Goal: Transaction & Acquisition: Purchase product/service

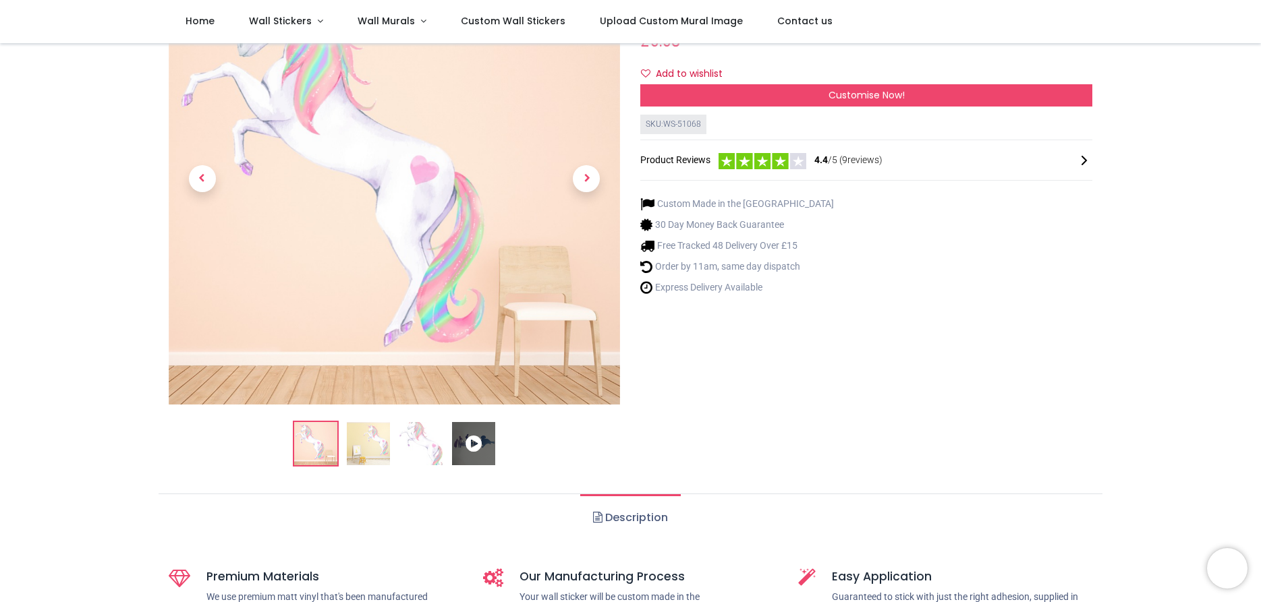
scroll to position [154, 0]
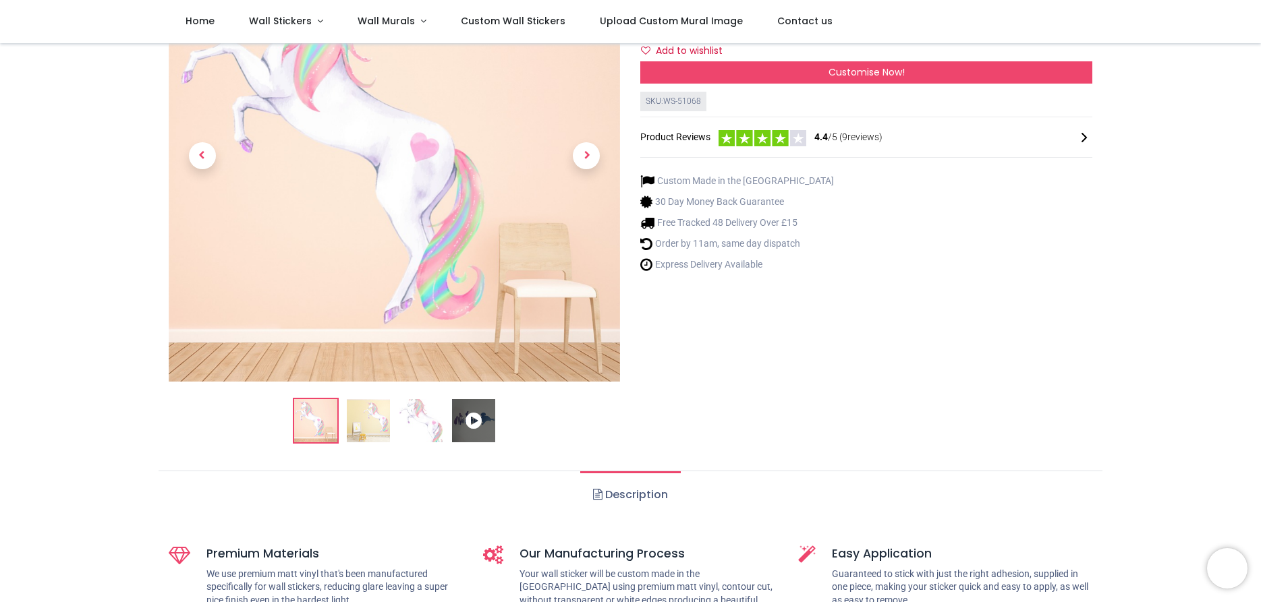
click at [367, 428] on img at bounding box center [368, 420] width 43 height 43
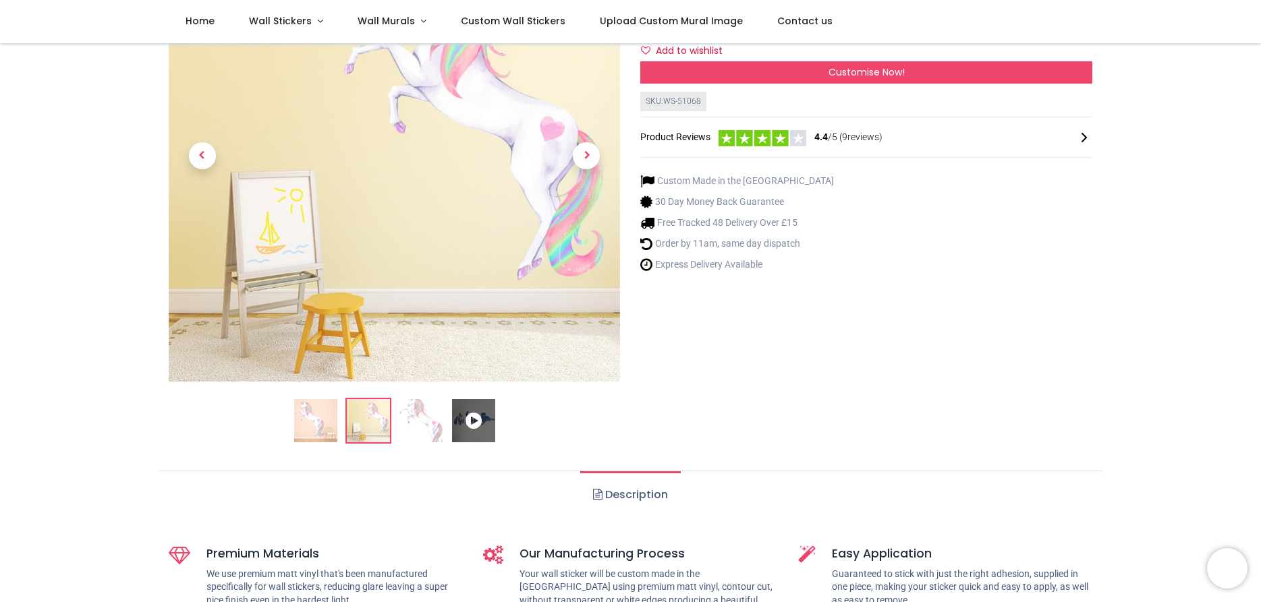
click at [425, 422] on img at bounding box center [420, 420] width 43 height 43
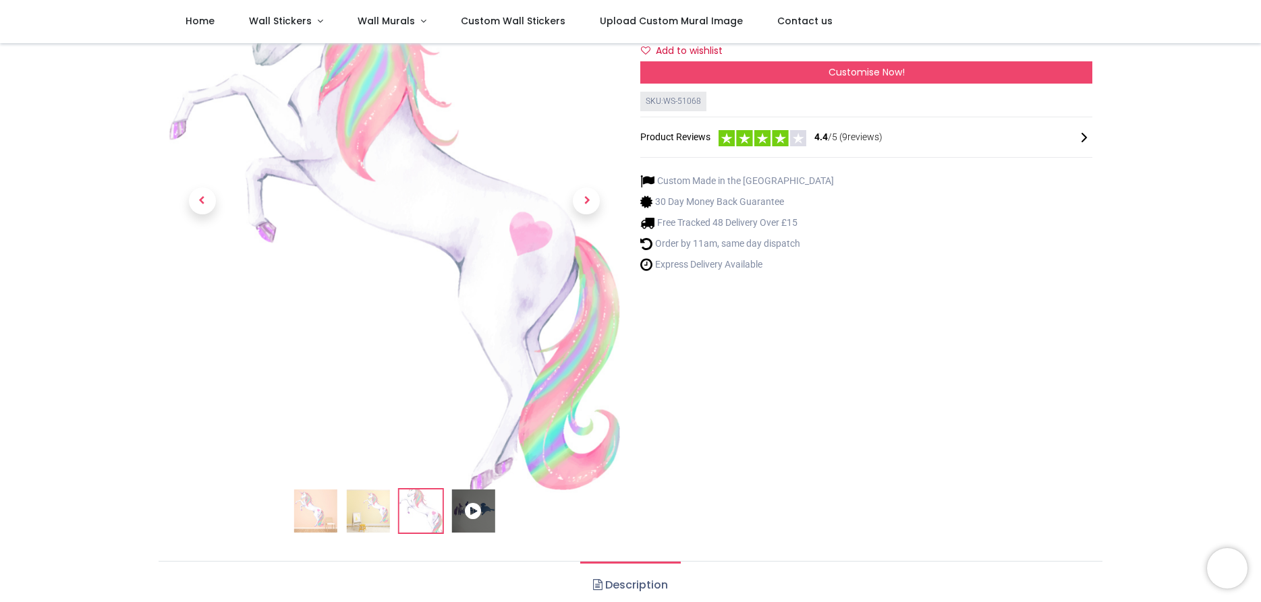
click at [326, 505] on img at bounding box center [314, 511] width 43 height 43
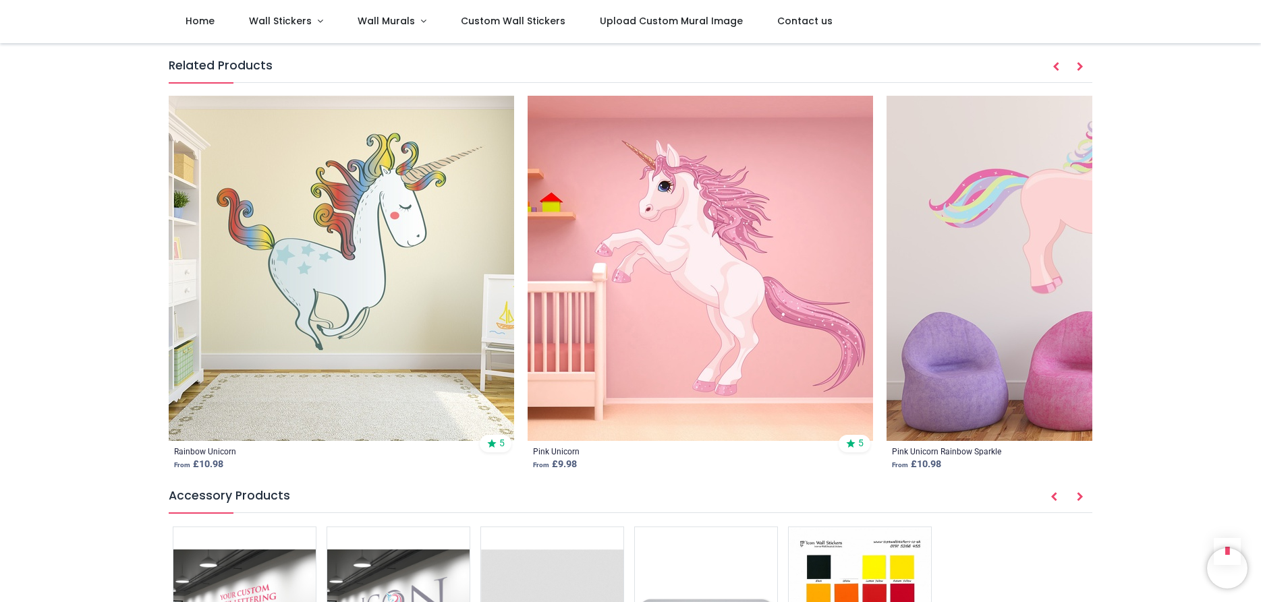
scroll to position [1692, 0]
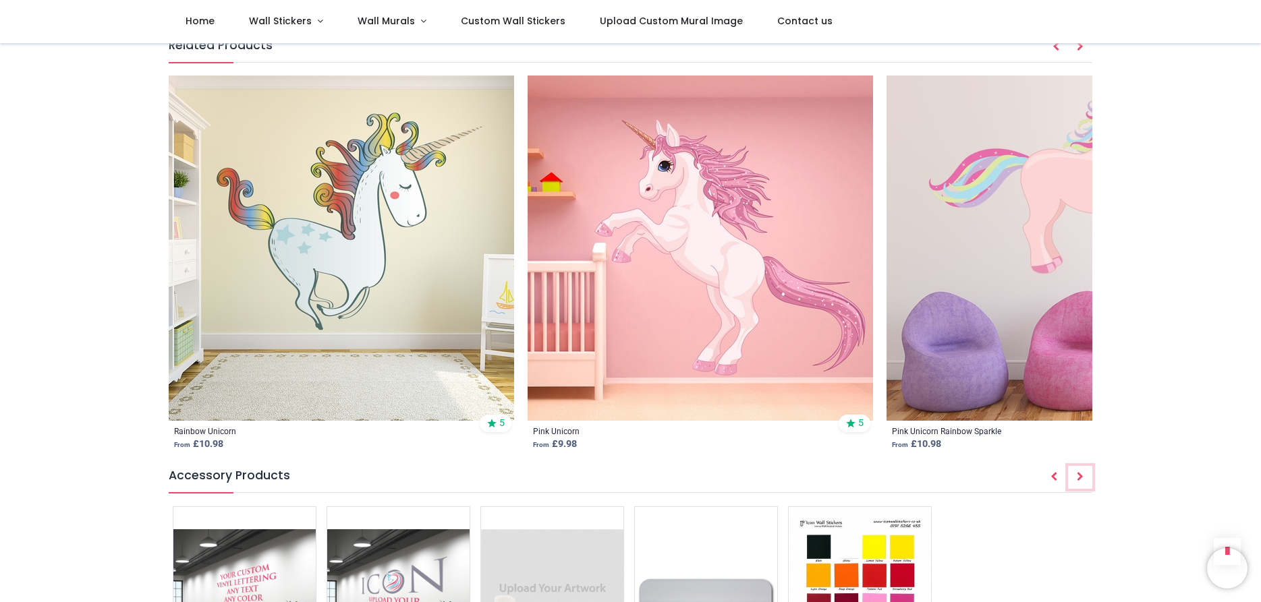
click at [1080, 472] on icon "Next" at bounding box center [1079, 476] width 7 height 9
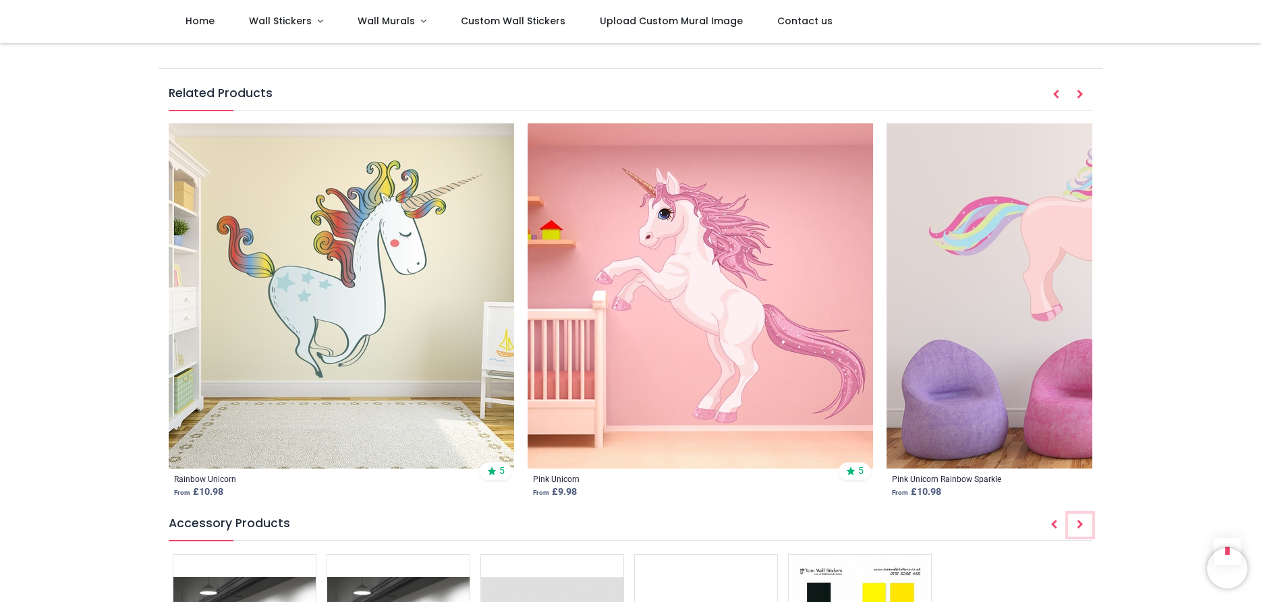
scroll to position [1615, 0]
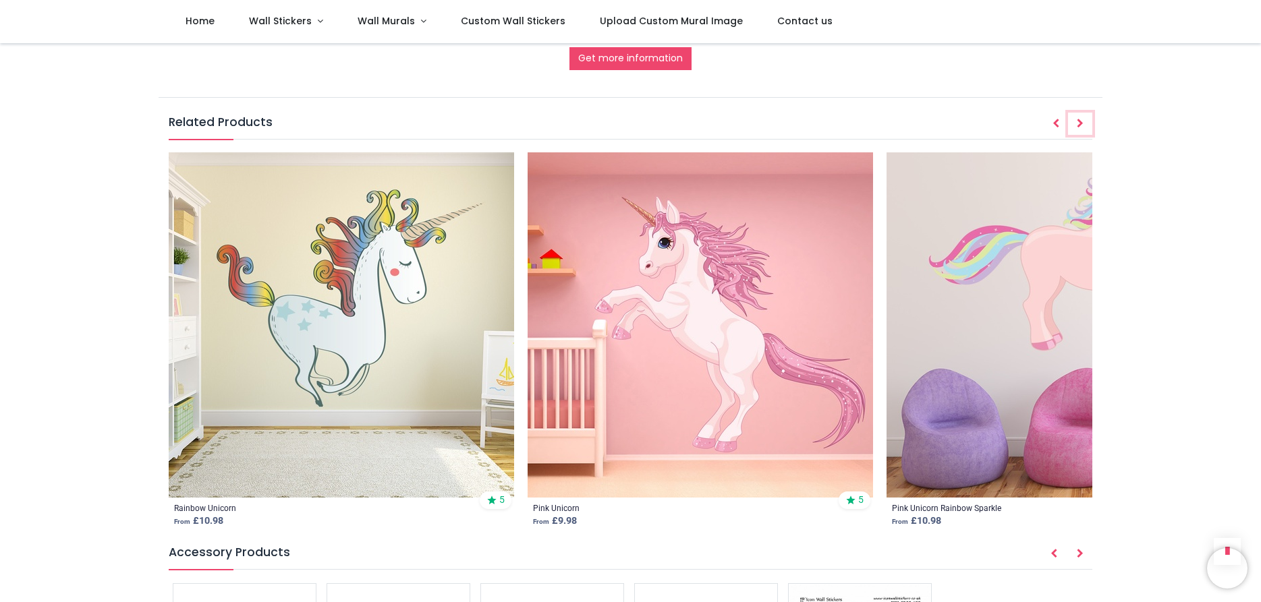
click at [1072, 113] on button "Next" at bounding box center [1080, 124] width 24 height 23
click at [1078, 119] on icon "Next" at bounding box center [1079, 123] width 7 height 9
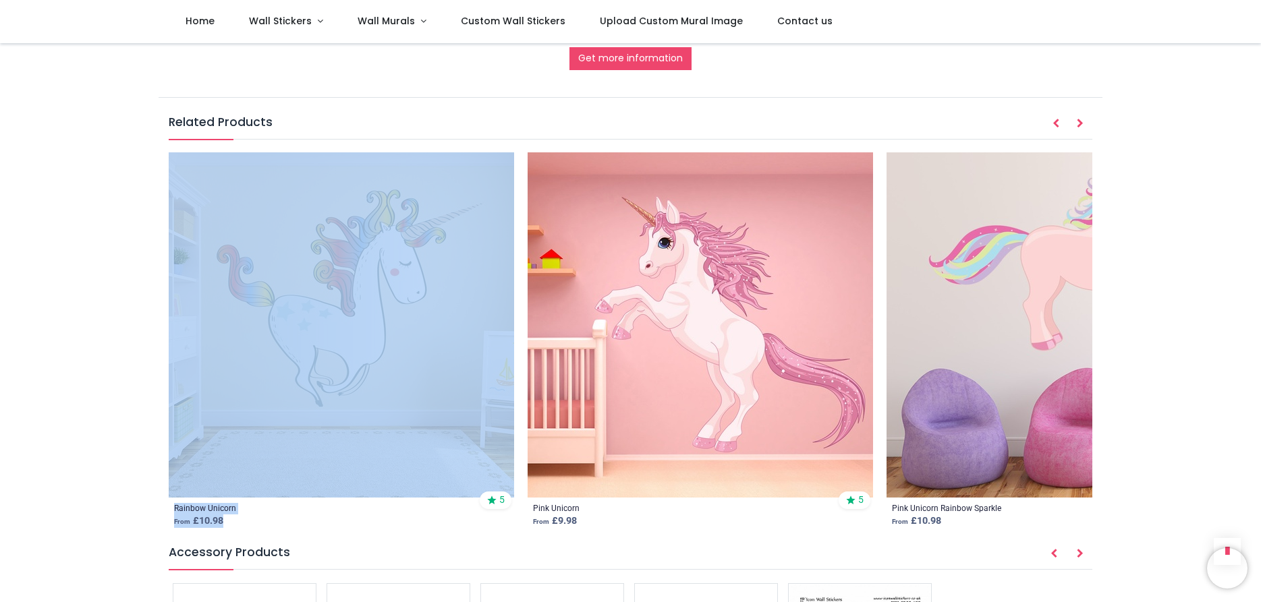
drag, startPoint x: 859, startPoint y: 255, endPoint x: 493, endPoint y: 266, distance: 366.4
click at [493, 266] on ol "Rainbow Unicorn From £ 10.98 5 Pink Unicorn From £ 9.98 5 Pink Unicorn Rainbow …" at bounding box center [631, 342] width 924 height 381
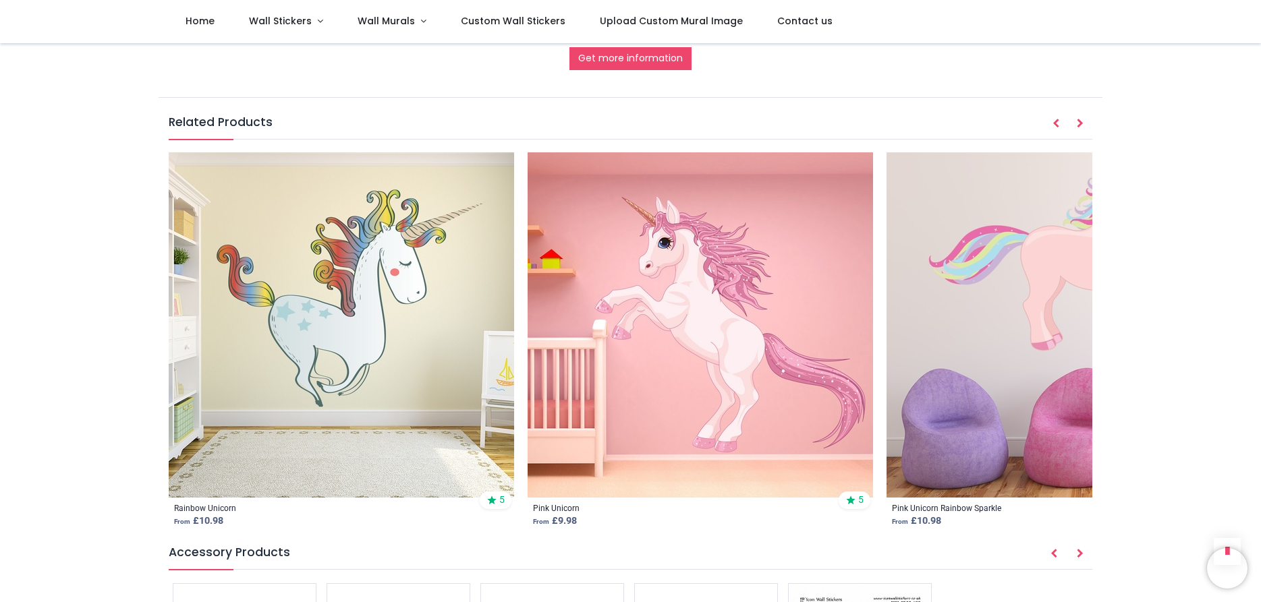
click at [285, 127] on section "Related Products Rainbow Unicorn From £ 10.98 5 Pink Unicorn From £ 9.98 5 Pink…" at bounding box center [631, 324] width 924 height 420
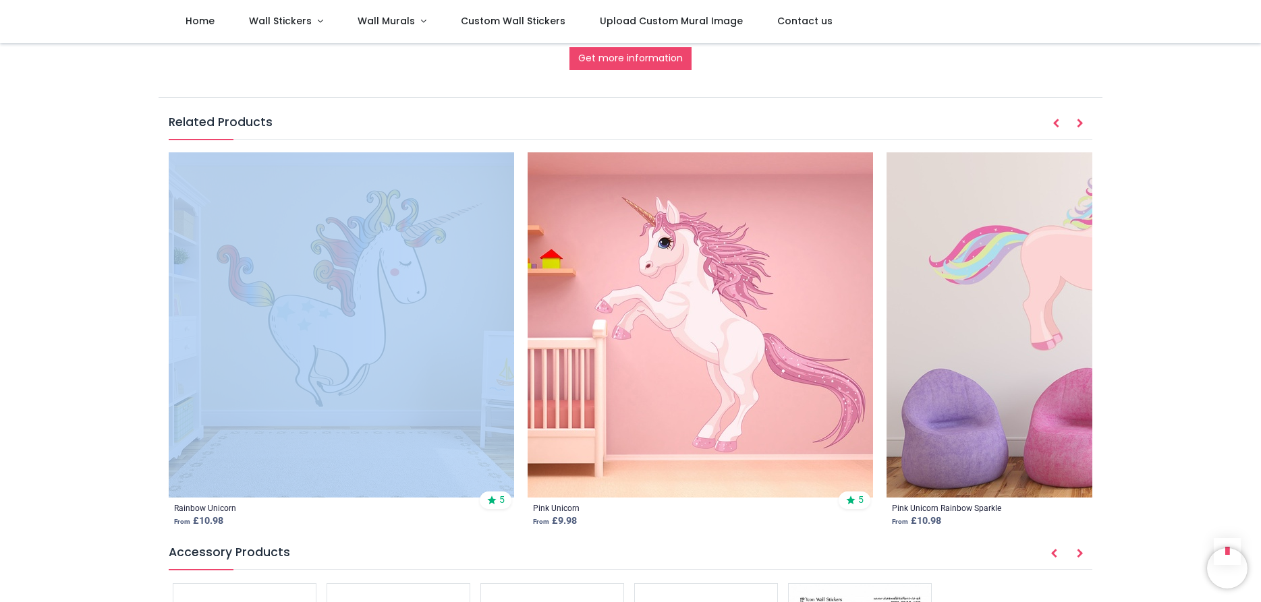
drag, startPoint x: 208, startPoint y: 127, endPoint x: 438, endPoint y: 137, distance: 229.5
click at [430, 139] on section "Related Products Rainbow Unicorn From £ 10.98 5 Pink Unicorn From £ 9.98 5 Pink…" at bounding box center [631, 324] width 924 height 420
click at [436, 123] on h5 "Related Products" at bounding box center [631, 127] width 924 height 26
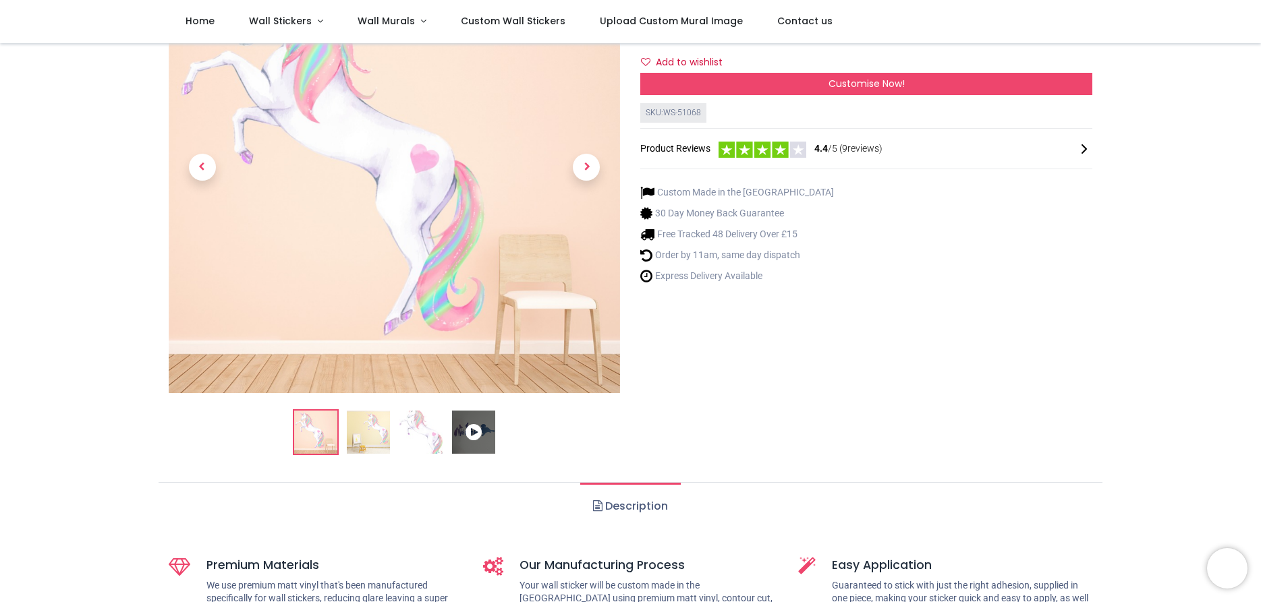
scroll to position [0, 0]
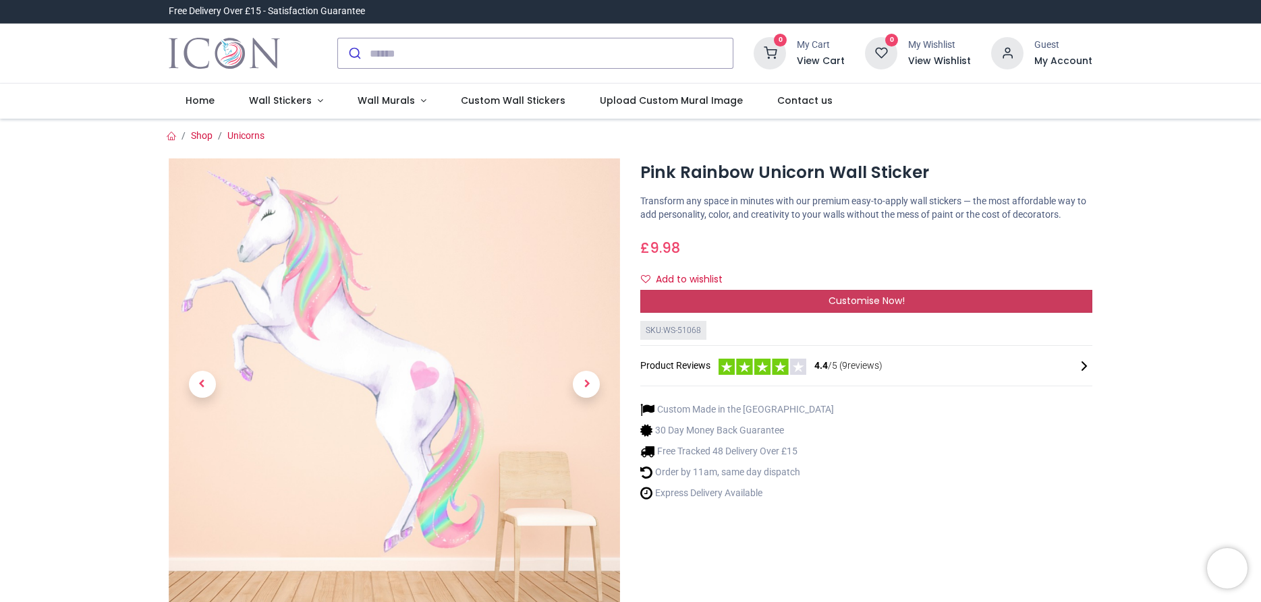
click at [843, 295] on span "Customise Now!" at bounding box center [866, 300] width 76 height 13
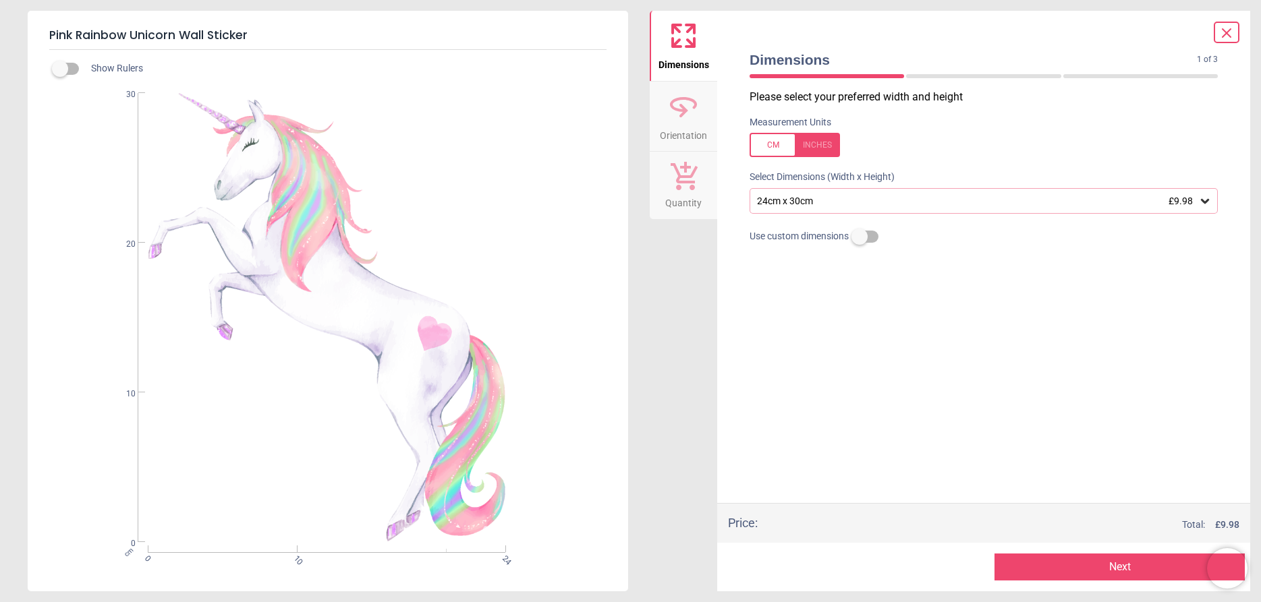
click at [1204, 204] on icon at bounding box center [1205, 201] width 8 height 5
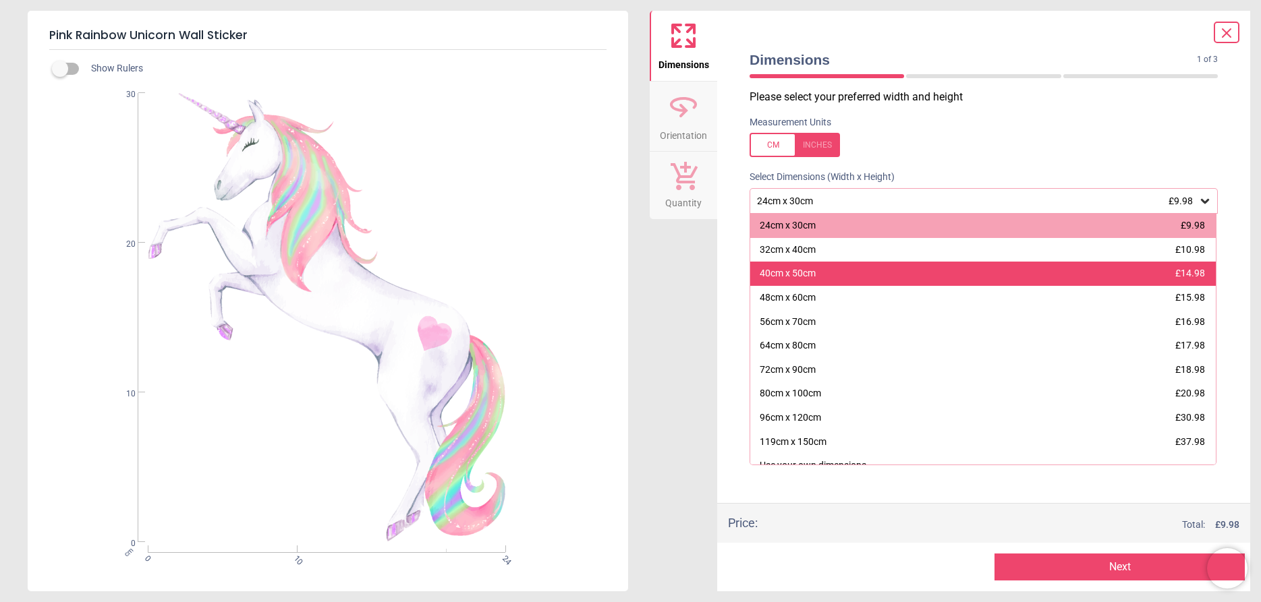
scroll to position [13, 0]
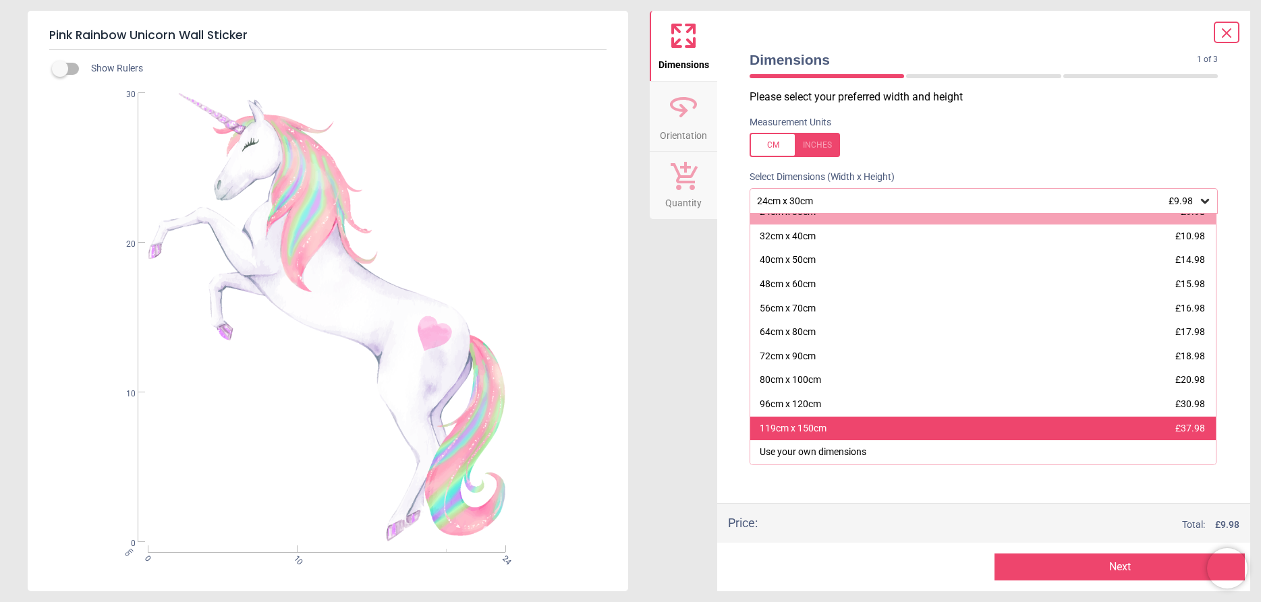
click at [839, 434] on div "119cm x 150cm £37.98" at bounding box center [982, 429] width 465 height 24
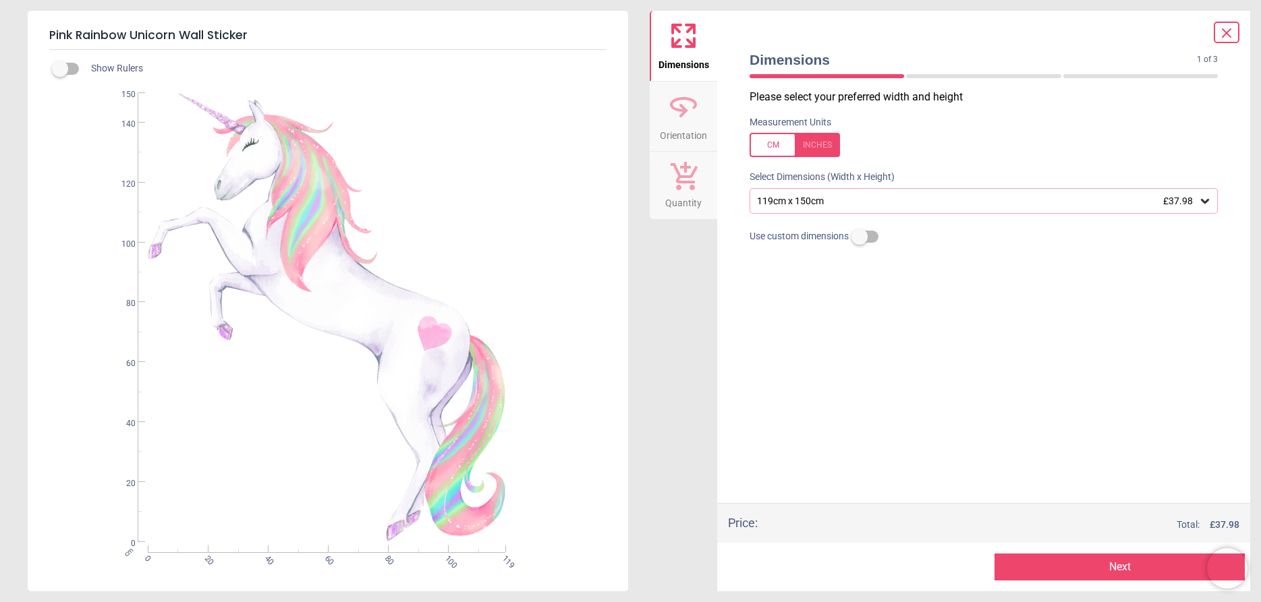
click at [1120, 564] on button "Next" at bounding box center [1119, 567] width 250 height 27
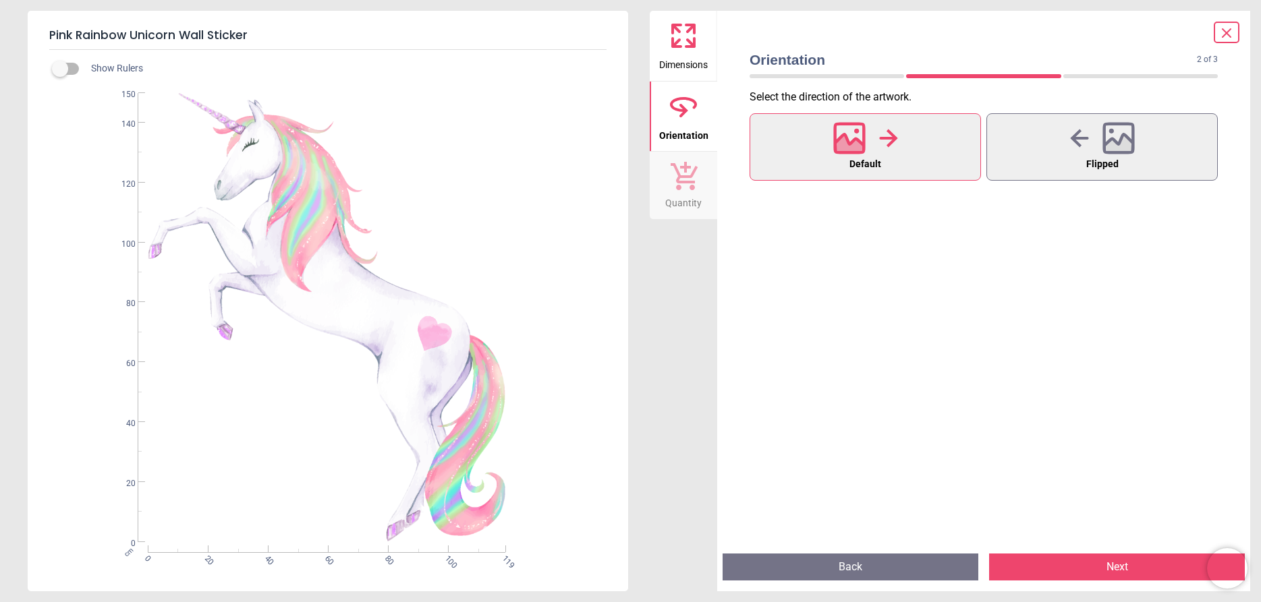
click at [1093, 566] on button "Next" at bounding box center [1117, 567] width 256 height 27
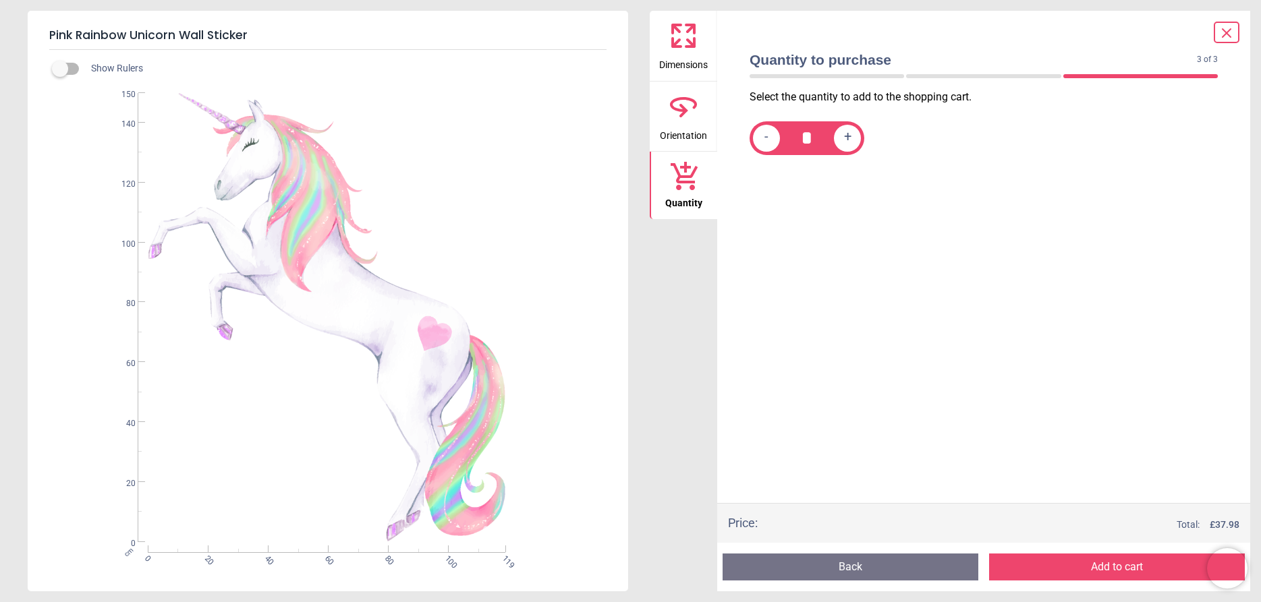
click at [1091, 562] on button "Add to cart" at bounding box center [1117, 567] width 256 height 27
